Goal: Transaction & Acquisition: Purchase product/service

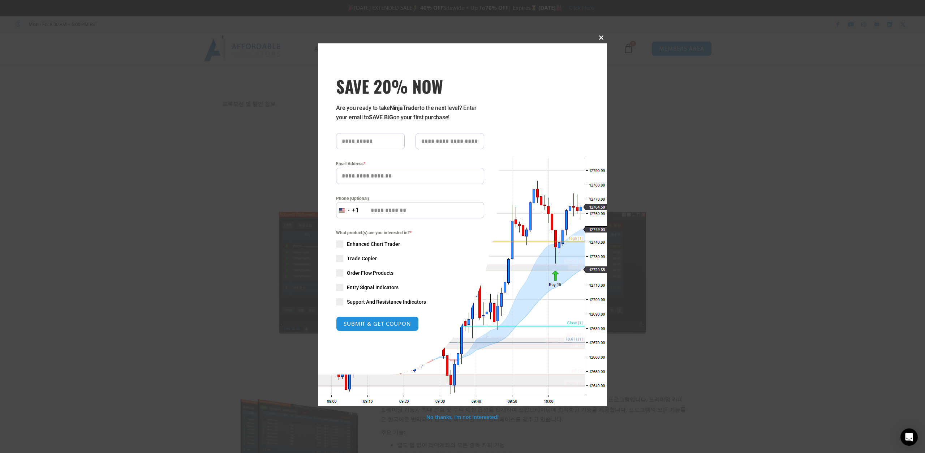
click at [600, 34] on button "Close this module" at bounding box center [602, 38] width 12 height 12
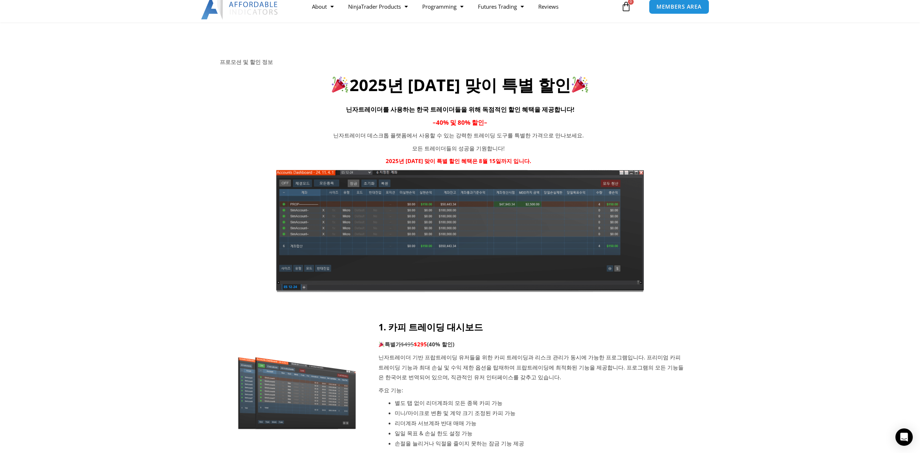
scroll to position [217, 0]
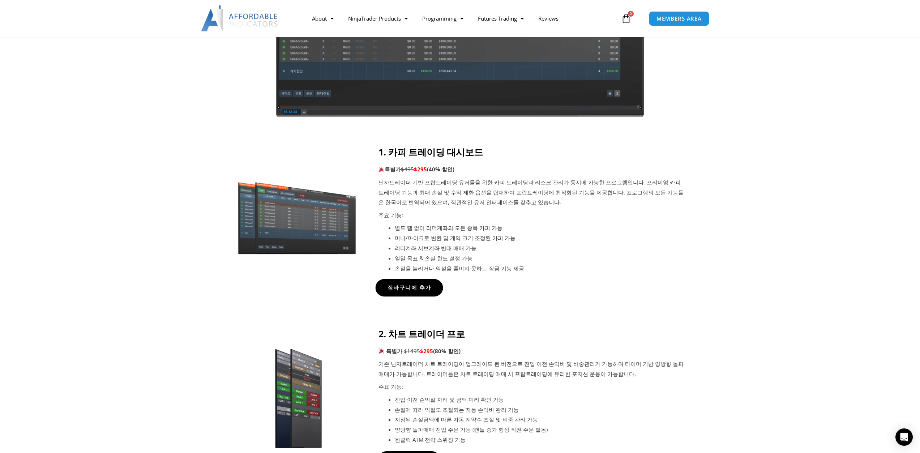
click at [417, 285] on span "장바구니에 추가" at bounding box center [409, 287] width 44 height 5
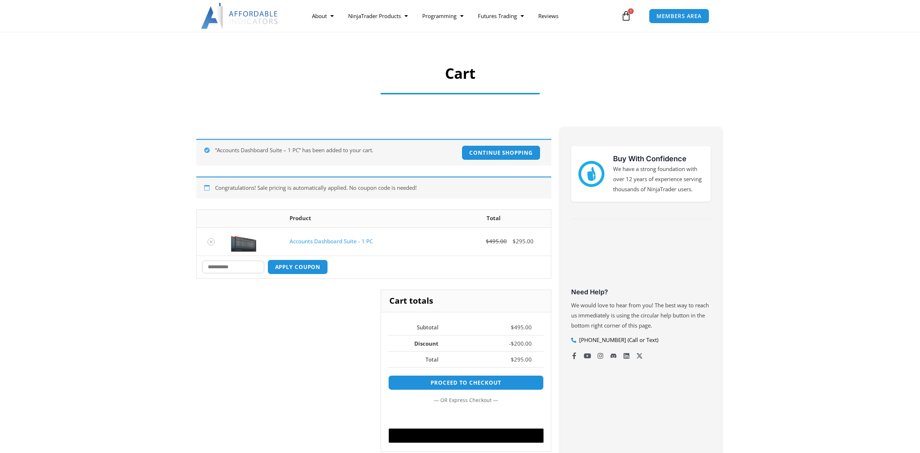
scroll to position [72, 0]
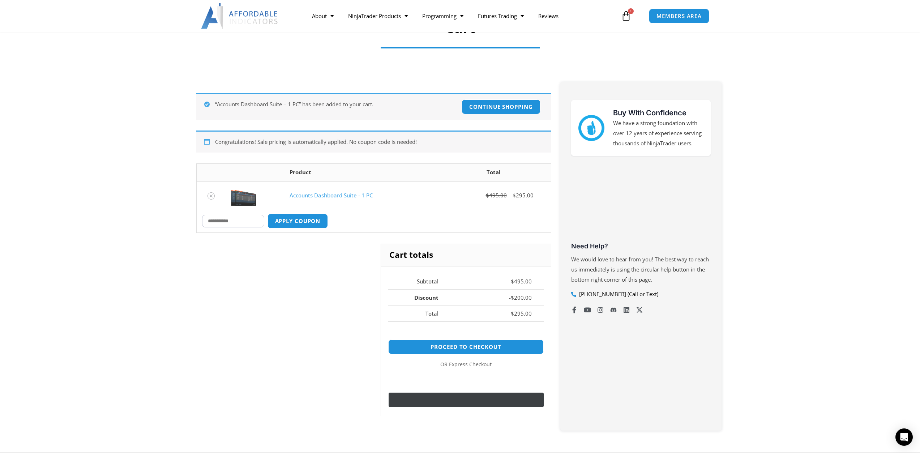
click at [465, 404] on image "Buy with GPay" at bounding box center [464, 400] width 11 height 9
click at [465, 350] on link "Proceed to checkout" at bounding box center [465, 347] width 163 height 16
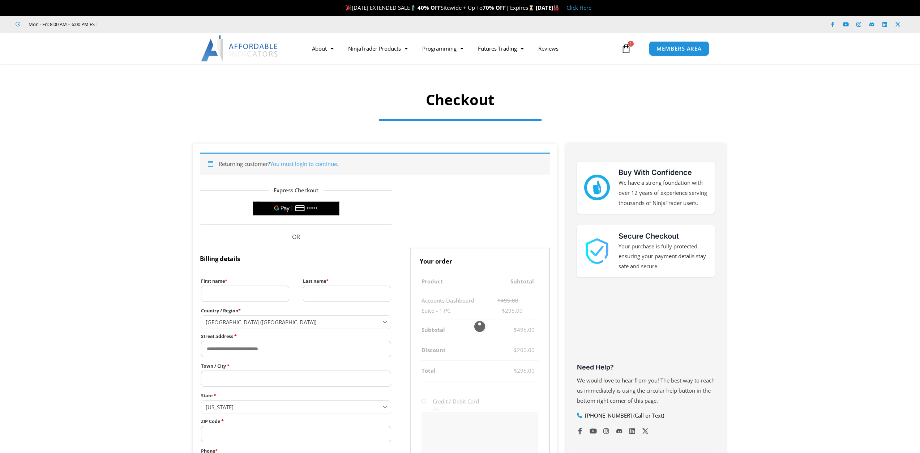
select select "**"
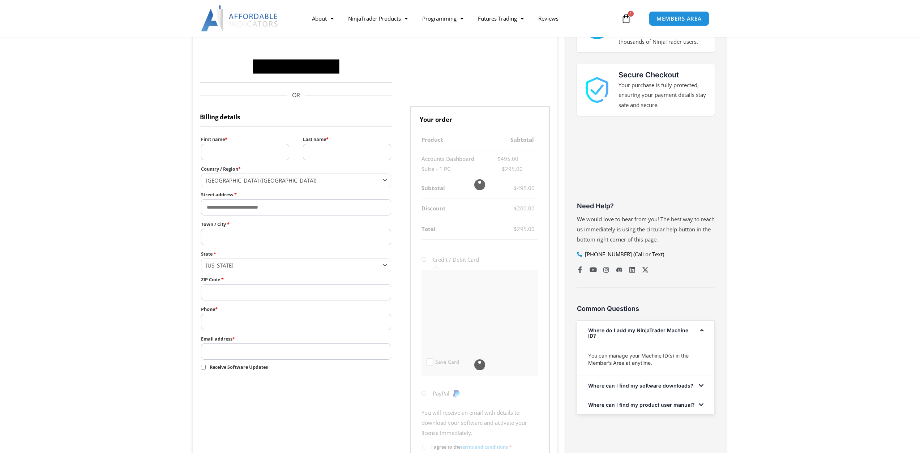
scroll to position [181, 0]
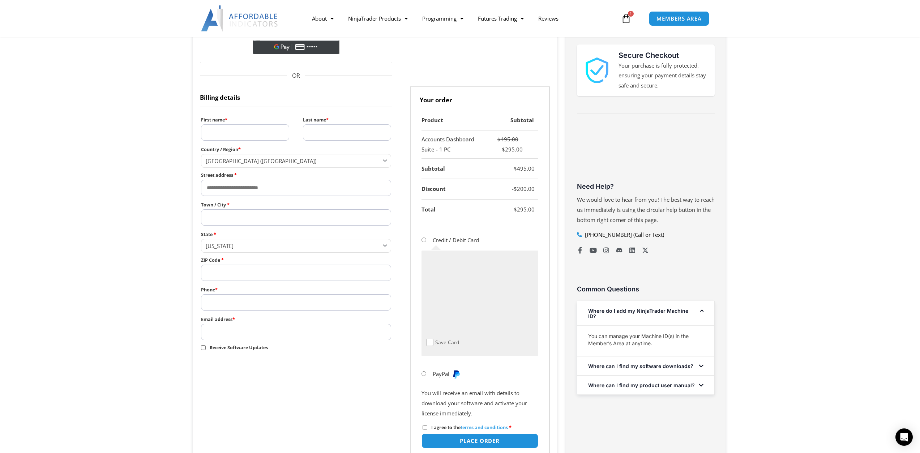
click at [289, 45] on icon "@import url(//[DOMAIN_NAME][URL]) ••••••" at bounding box center [308, 47] width 39 height 11
